Goal: Information Seeking & Learning: Learn about a topic

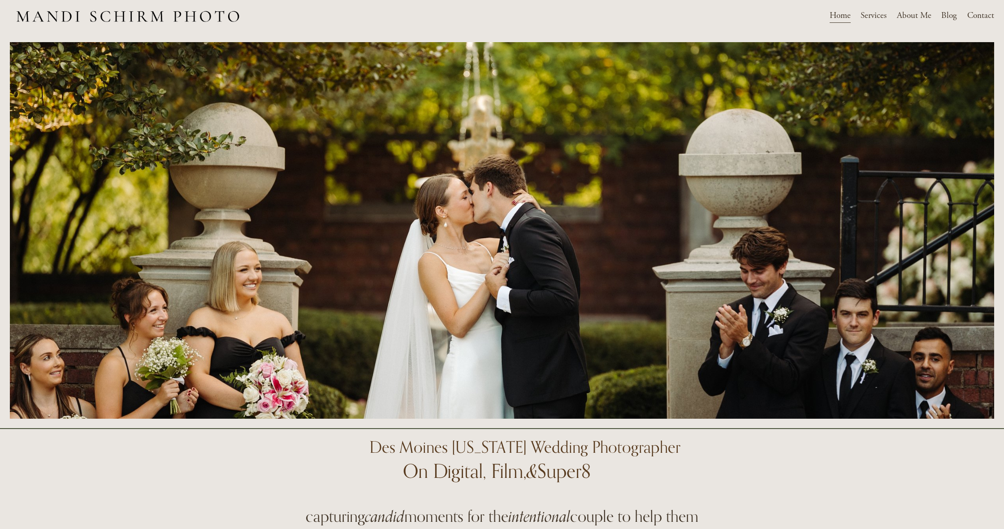
click at [881, 14] on span "Services" at bounding box center [874, 16] width 26 height 14
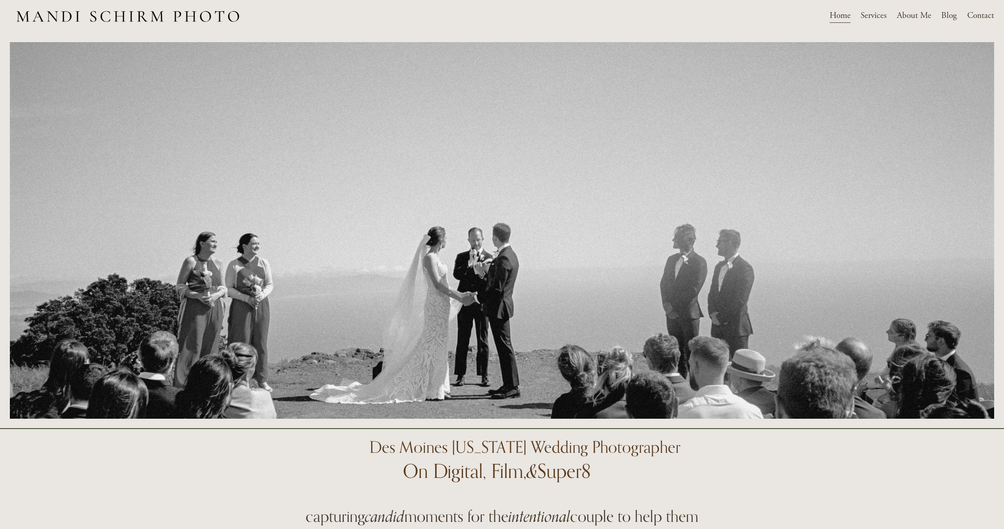
click at [877, 18] on span "Services" at bounding box center [874, 16] width 26 height 14
click at [0, 0] on span "Weddings" at bounding box center [0, 0] width 0 height 0
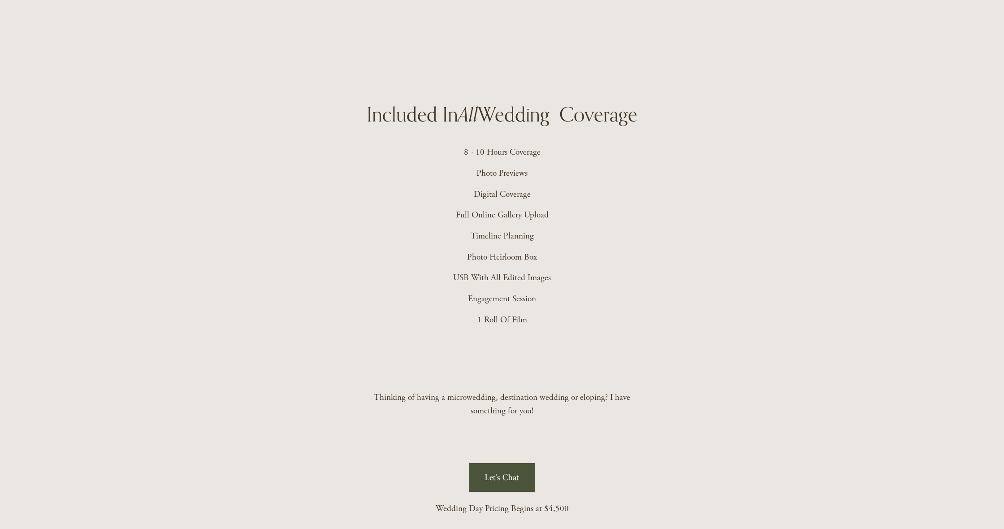
scroll to position [2214, 0]
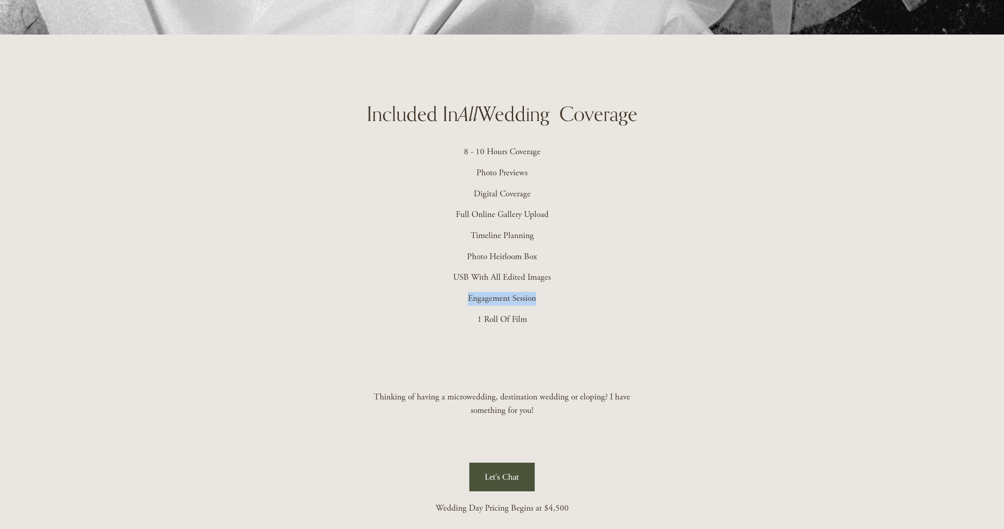
drag, startPoint x: 531, startPoint y: 297, endPoint x: 455, endPoint y: 292, distance: 75.9
click at [455, 293] on p "Engagement Session" at bounding box center [502, 299] width 266 height 14
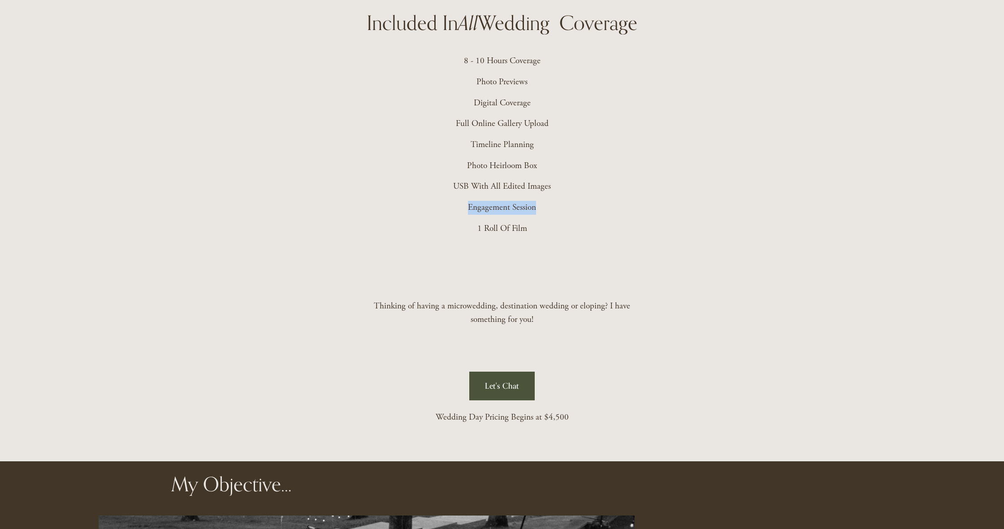
scroll to position [2409, 0]
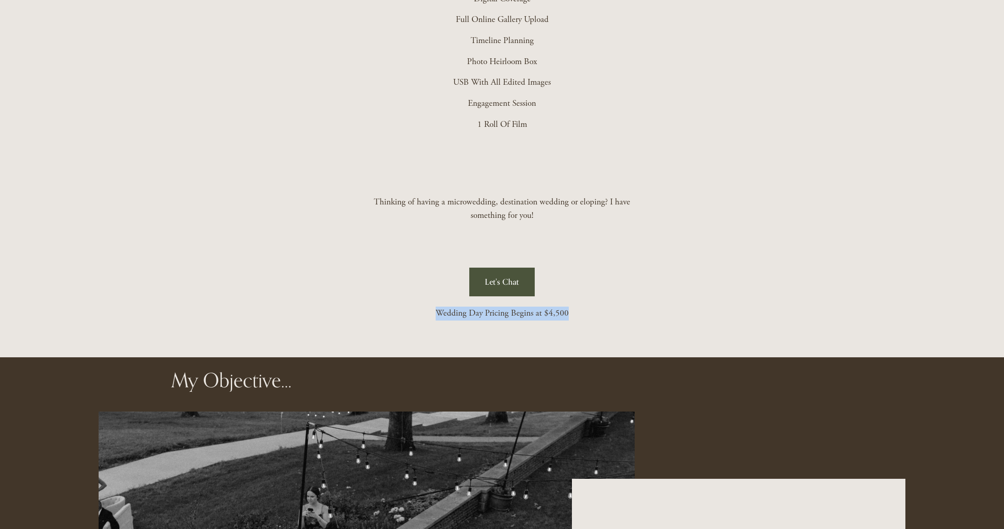
drag, startPoint x: 597, startPoint y: 318, endPoint x: 462, endPoint y: 304, distance: 136.1
click at [433, 309] on p "Wedding Day Pricing Begins at $4,500" at bounding box center [502, 314] width 266 height 14
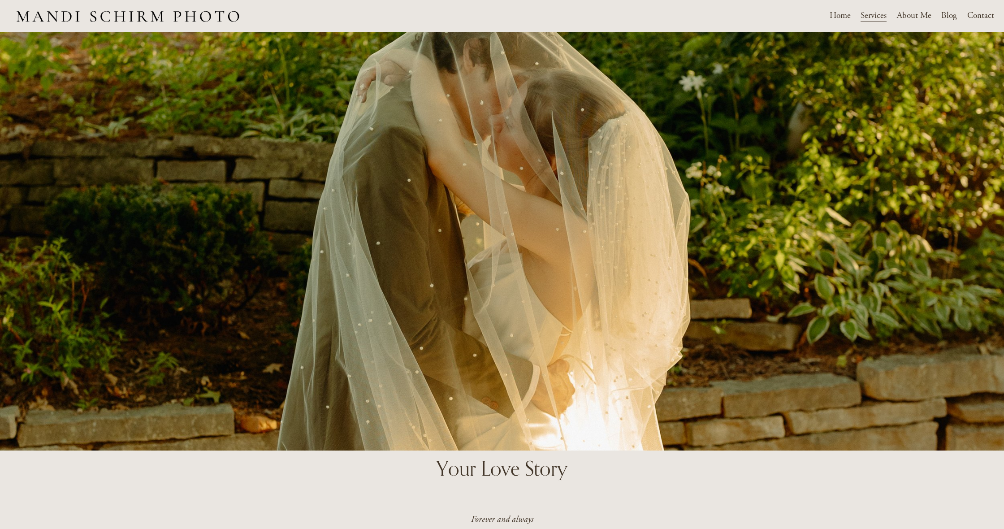
scroll to position [0, 0]
click at [915, 17] on link "About Me" at bounding box center [914, 16] width 35 height 16
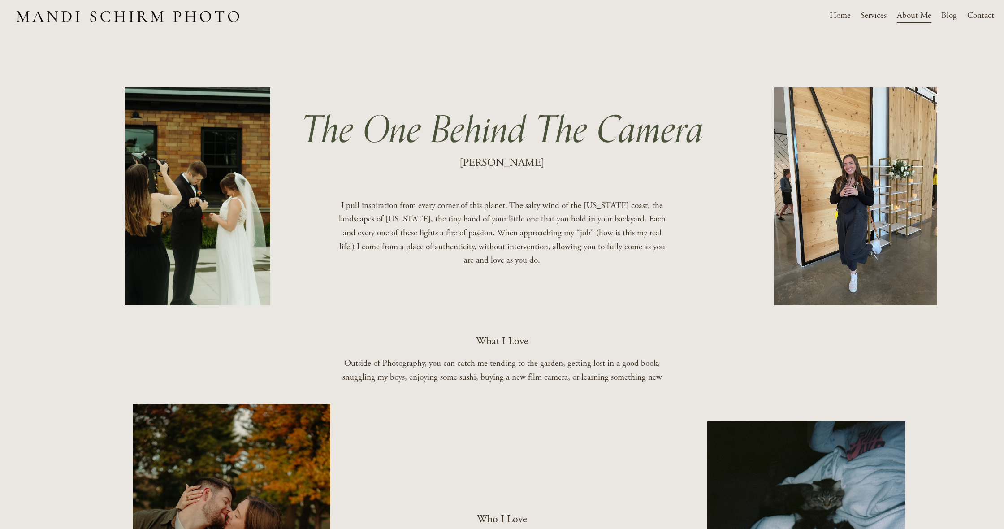
click at [840, 16] on link "Home" at bounding box center [840, 16] width 21 height 16
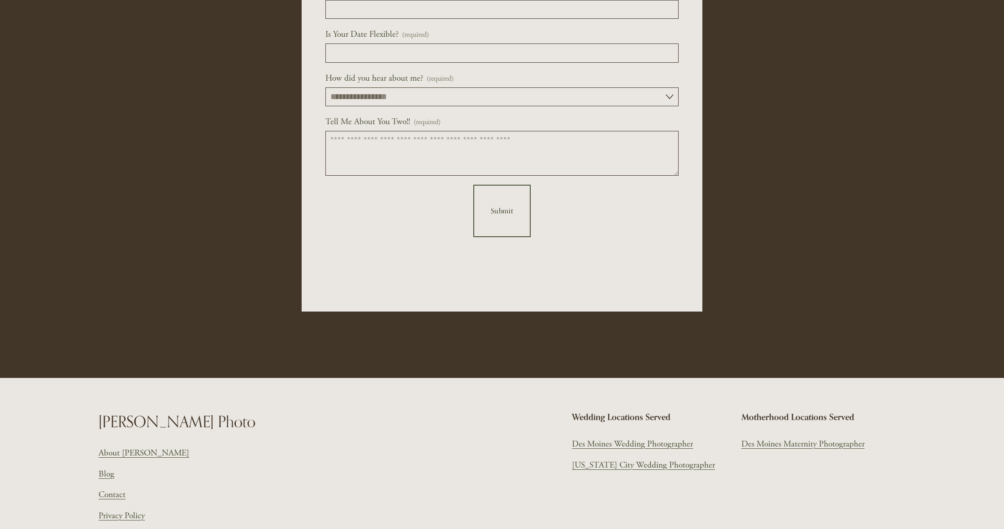
scroll to position [4760, 0]
click at [603, 437] on link "Des Moines Wedding Photographer" at bounding box center [632, 444] width 121 height 14
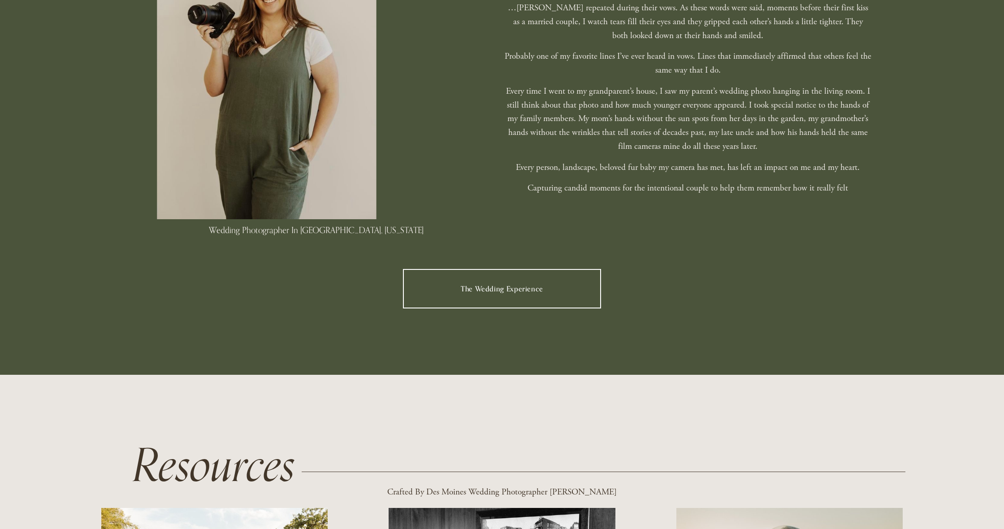
scroll to position [779, 0]
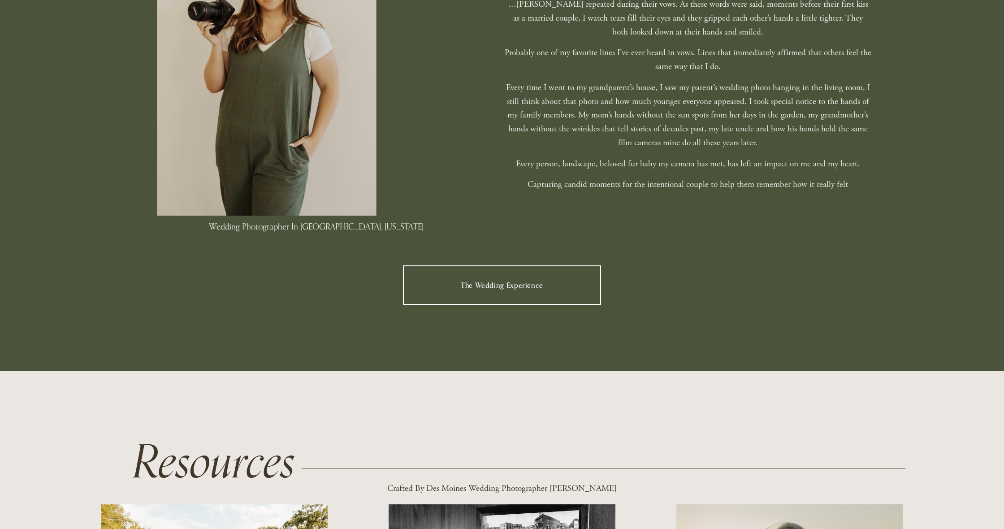
click at [520, 297] on link "The Wedding Experience" at bounding box center [502, 284] width 198 height 39
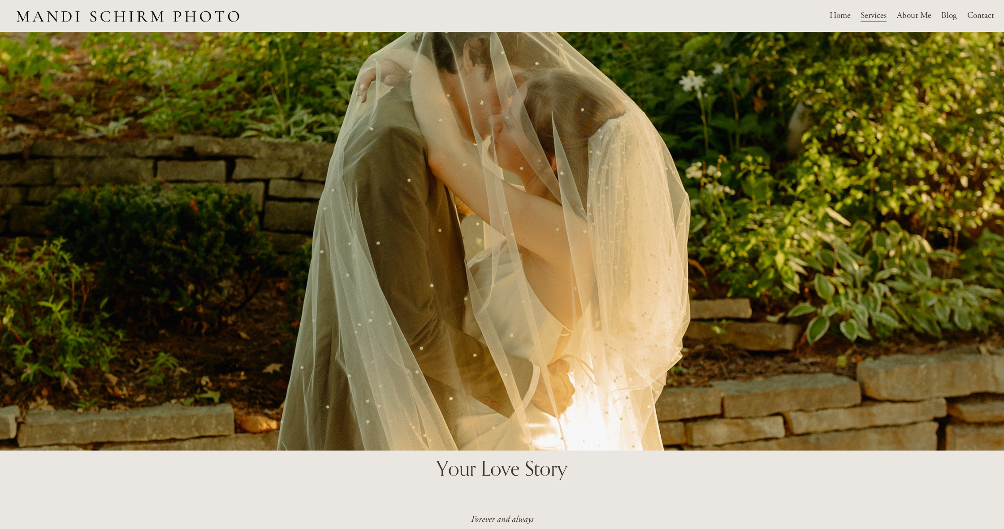
click at [844, 13] on link "Home" at bounding box center [840, 16] width 21 height 16
